Goal: Task Accomplishment & Management: Use online tool/utility

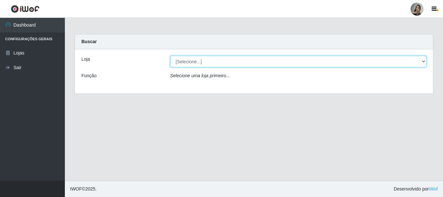
click at [425, 61] on select "[Selecione...] Supermercado Sao Francisco - Amarante" at bounding box center [298, 61] width 257 height 11
select select "383"
click at [170, 56] on select "[Selecione...] Supermercado Sao Francisco - Amarante" at bounding box center [298, 61] width 257 height 11
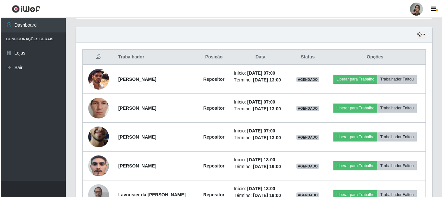
scroll to position [263, 0]
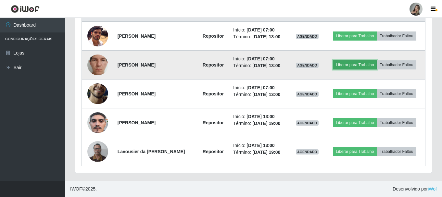
click at [361, 63] on button "Liberar para Trabalho" at bounding box center [355, 64] width 44 height 9
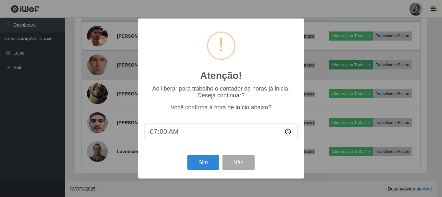
scroll to position [135, 354]
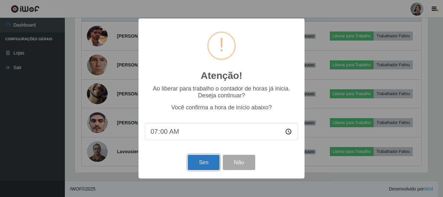
click at [207, 163] on button "Sim" at bounding box center [203, 162] width 31 height 15
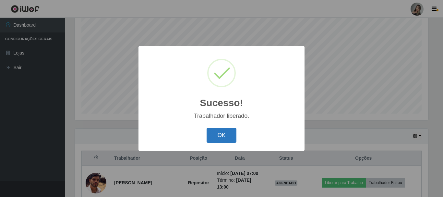
click at [220, 136] on button "OK" at bounding box center [222, 135] width 30 height 15
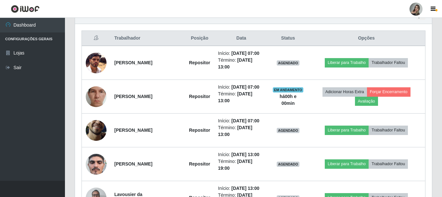
scroll to position [240, 0]
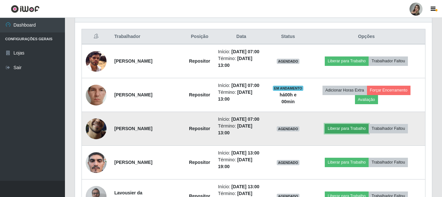
click at [346, 130] on button "Liberar para Trabalho" at bounding box center [347, 128] width 44 height 9
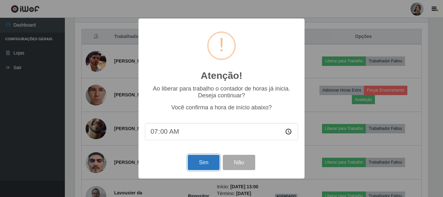
click at [205, 163] on button "Sim" at bounding box center [203, 162] width 31 height 15
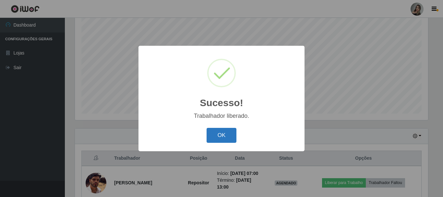
click at [220, 134] on button "OK" at bounding box center [222, 135] width 30 height 15
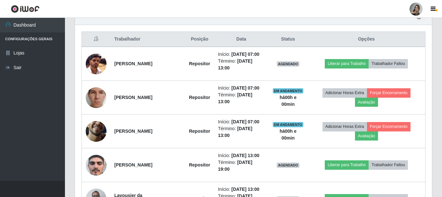
scroll to position [238, 0]
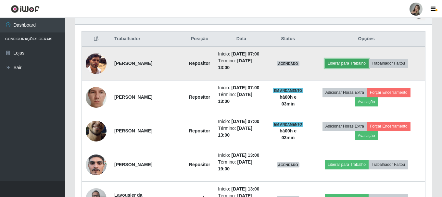
click at [343, 63] on button "Liberar para Trabalho" at bounding box center [347, 63] width 44 height 9
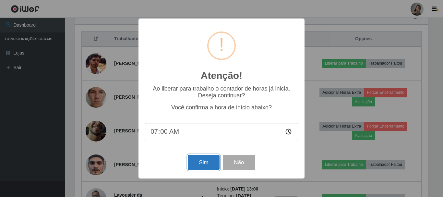
click at [197, 162] on button "Sim" at bounding box center [203, 162] width 31 height 15
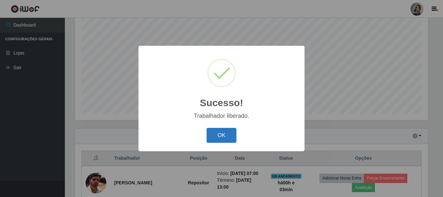
click at [214, 135] on button "OK" at bounding box center [222, 135] width 30 height 15
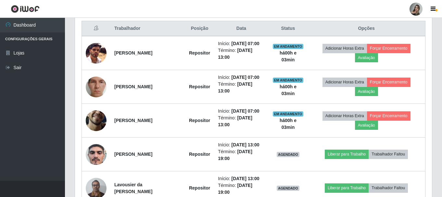
scroll to position [287, 0]
